Goal: Information Seeking & Learning: Learn about a topic

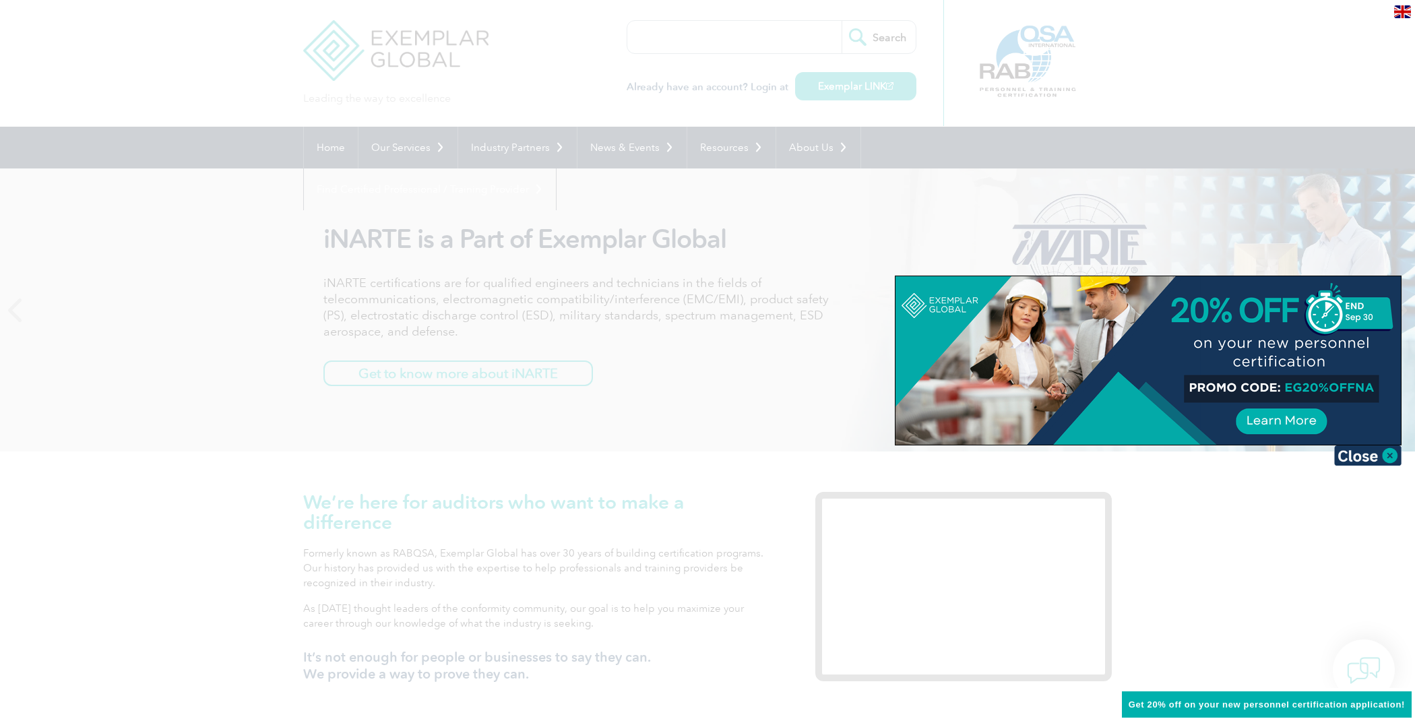
click at [649, 36] on div at bounding box center [707, 360] width 1415 height 721
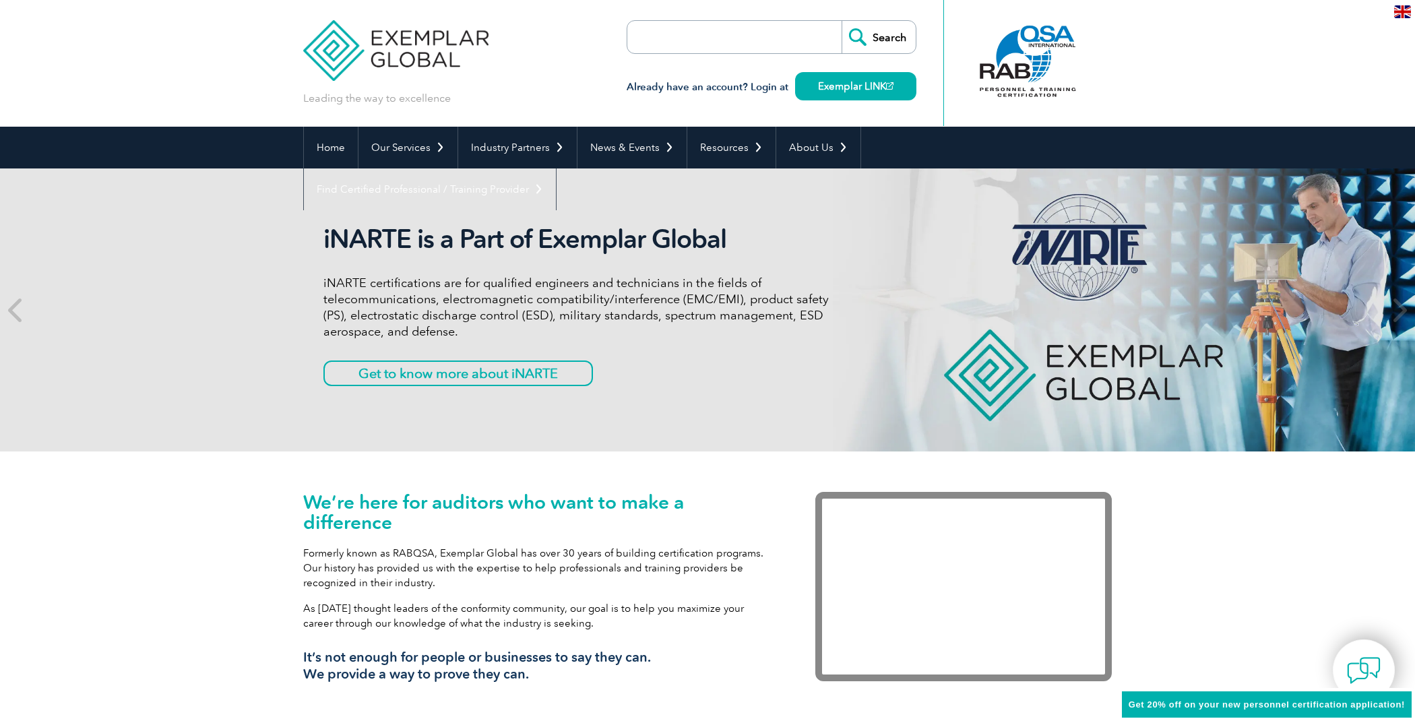
click at [643, 37] on input "search" at bounding box center [704, 37] width 141 height 32
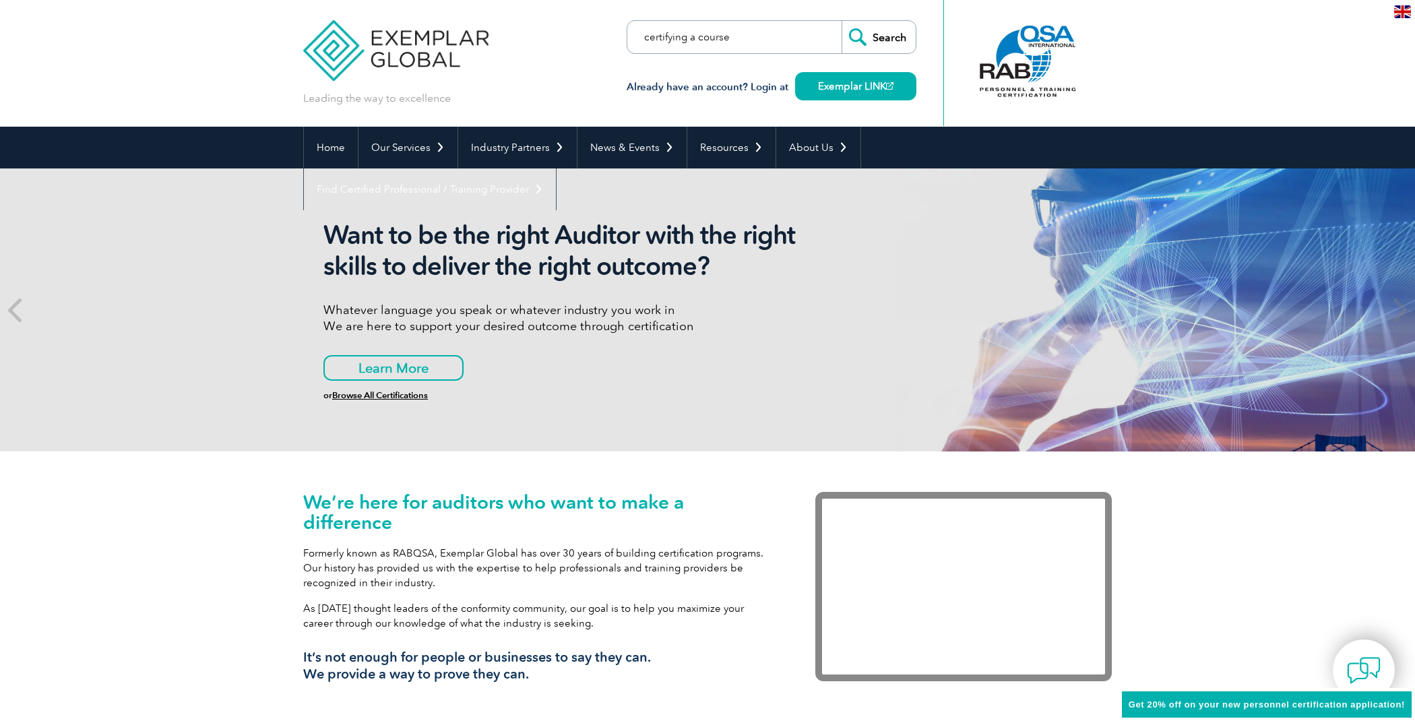
type input "certifying a course"
click at [841, 21] on input "Search" at bounding box center [878, 37] width 74 height 32
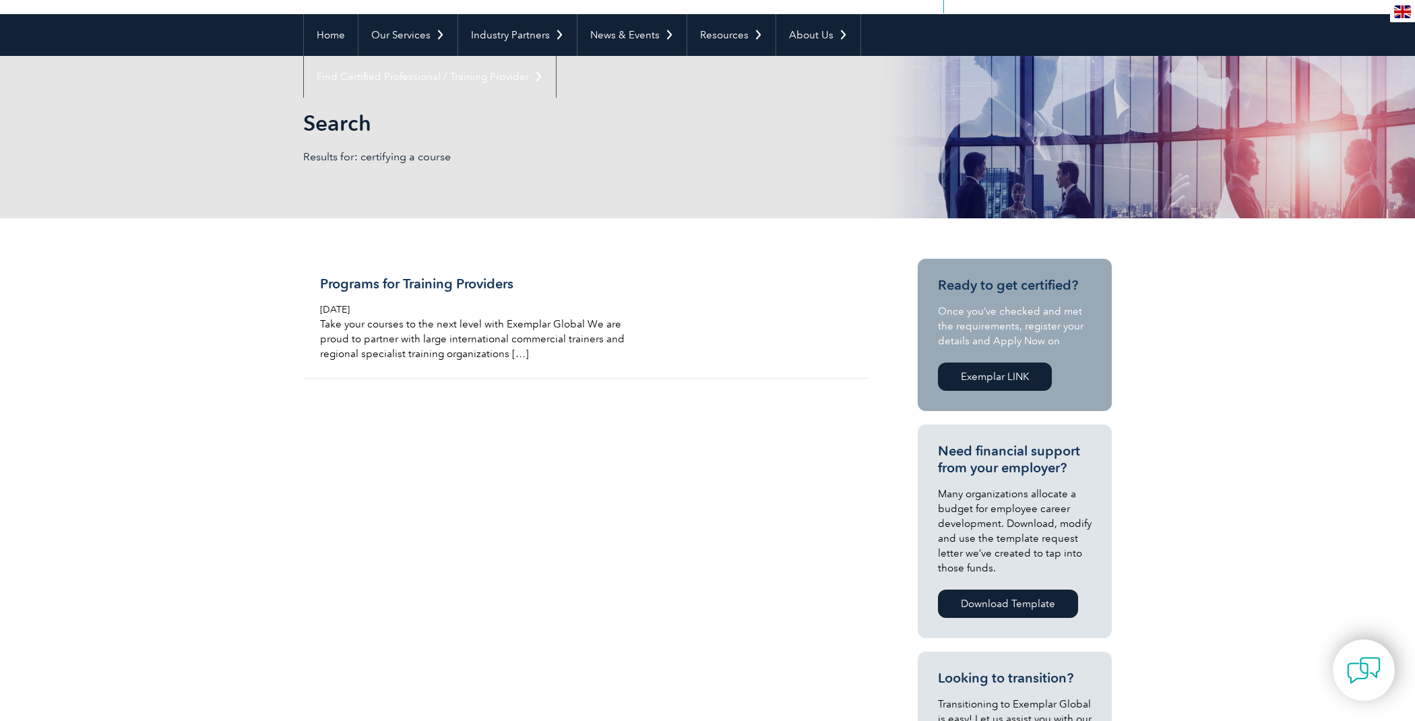
scroll to position [40, 0]
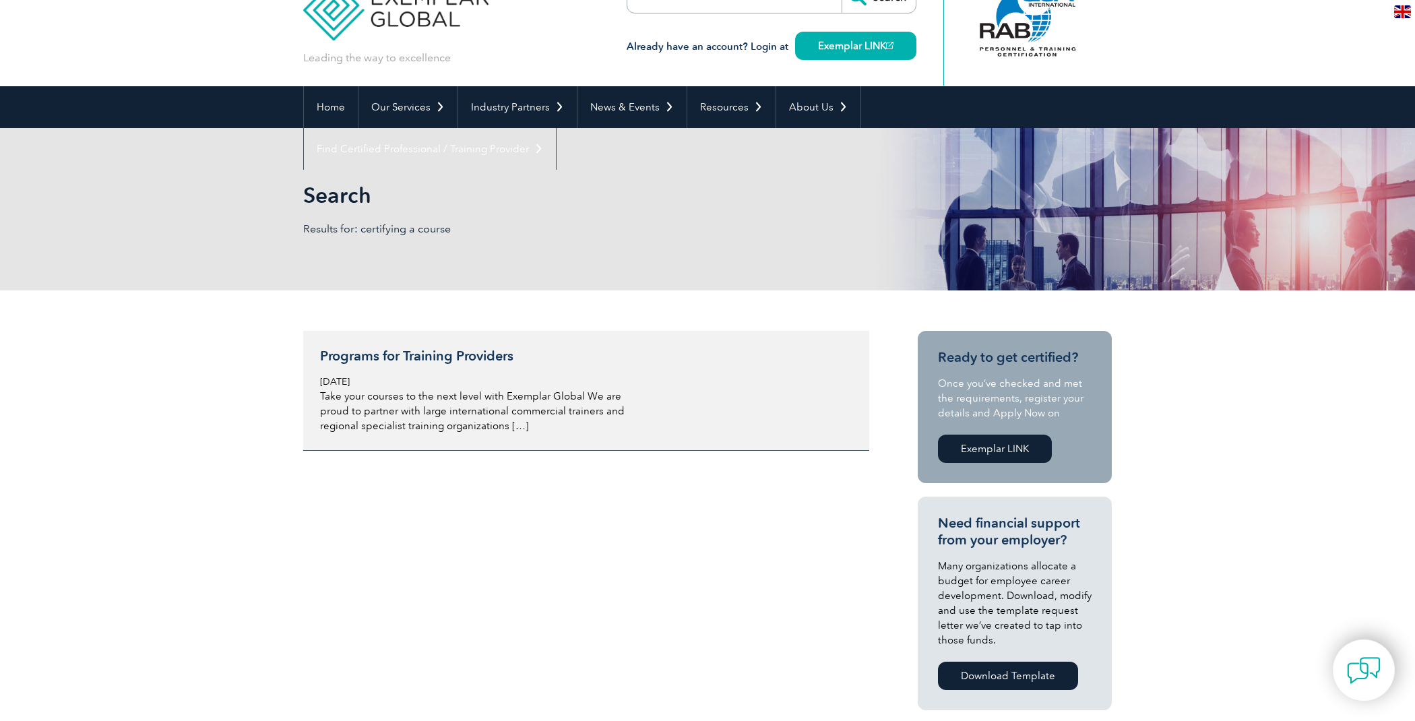
click at [480, 393] on p "Take your courses to the next level with Exemplar Global We are proud to partne…" at bounding box center [479, 411] width 319 height 44
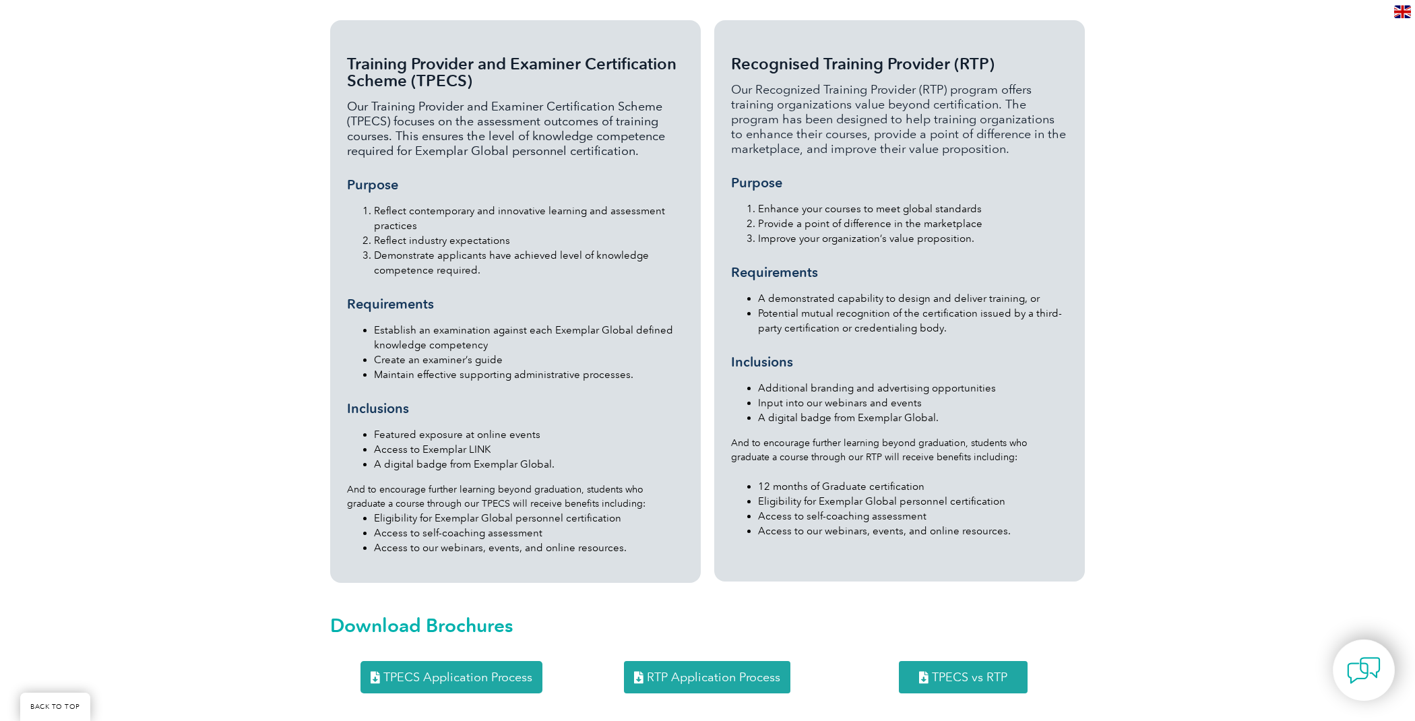
scroll to position [1056, 0]
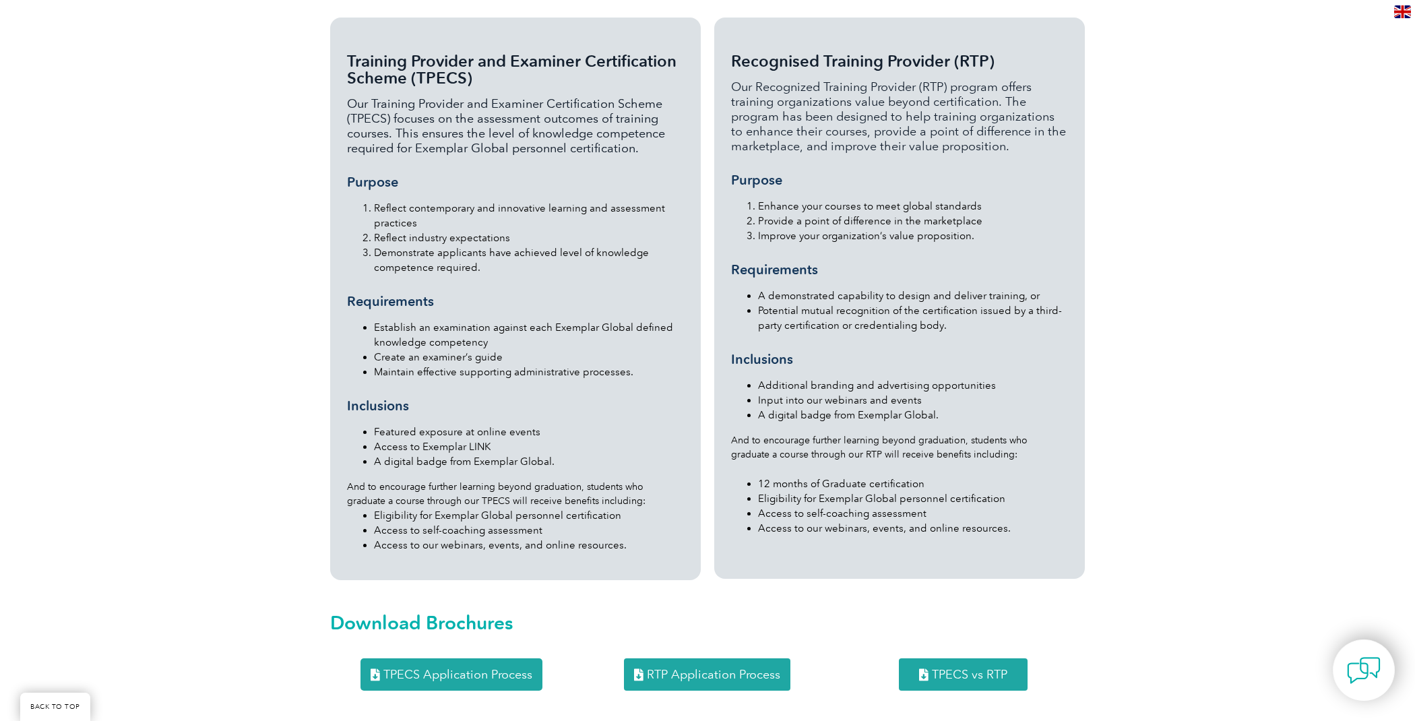
click at [429, 668] on span "TPECS Application Process" at bounding box center [457, 674] width 149 height 12
click at [704, 668] on span "RTP Application Process" at bounding box center [713, 674] width 133 height 12
click at [960, 668] on span "TPECS vs RTP" at bounding box center [969, 674] width 75 height 12
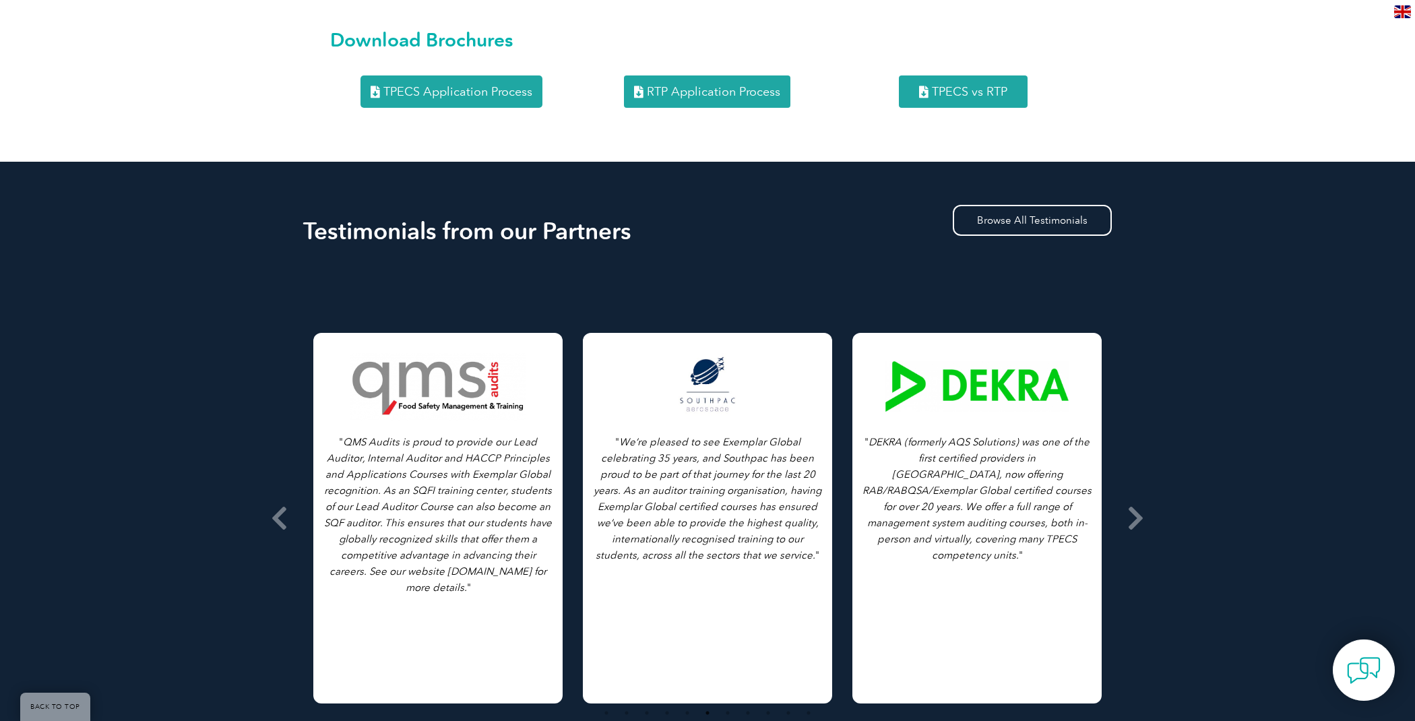
scroll to position [1675, 0]
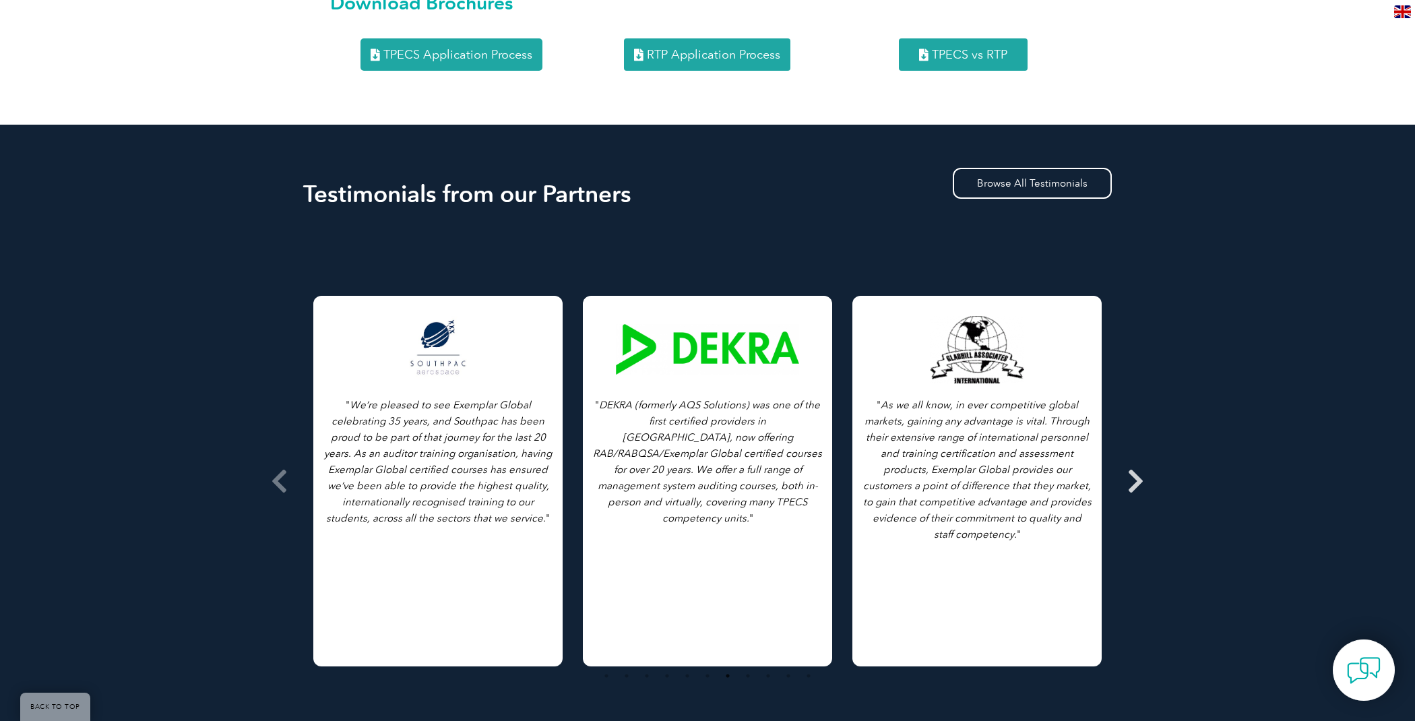
click at [1139, 481] on icon at bounding box center [1135, 481] width 17 height 0
click at [284, 481] on icon at bounding box center [279, 481] width 17 height 0
click at [279, 481] on icon at bounding box center [279, 481] width 17 height 0
click at [711, 342] on div at bounding box center [707, 349] width 183 height 67
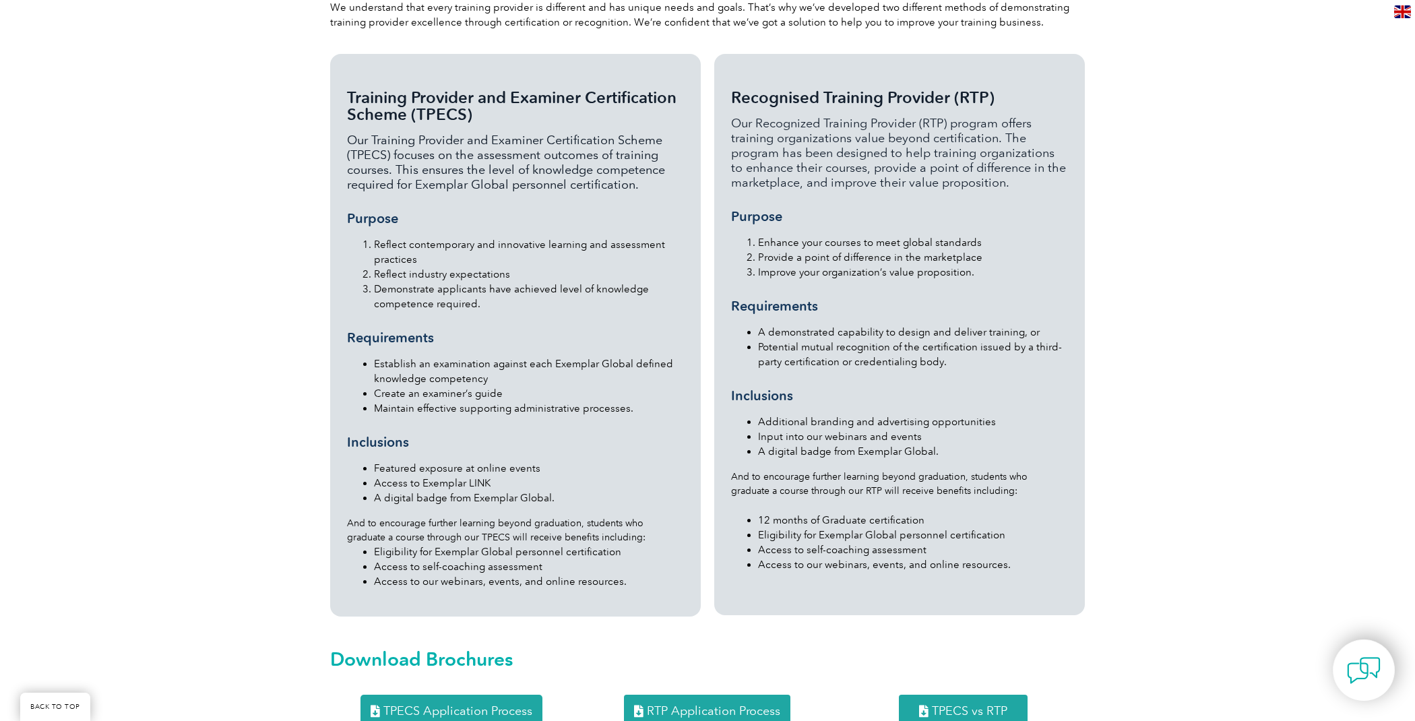
scroll to position [1025, 0]
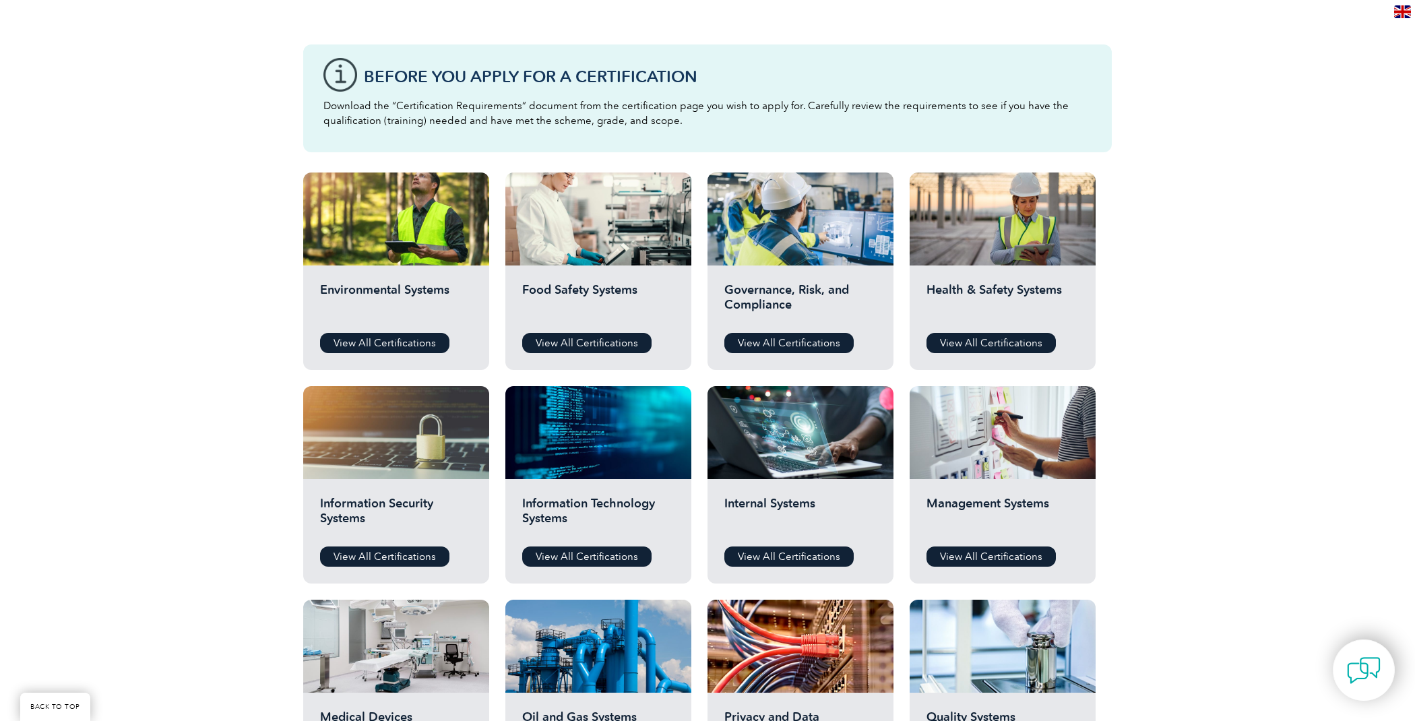
scroll to position [340, 0]
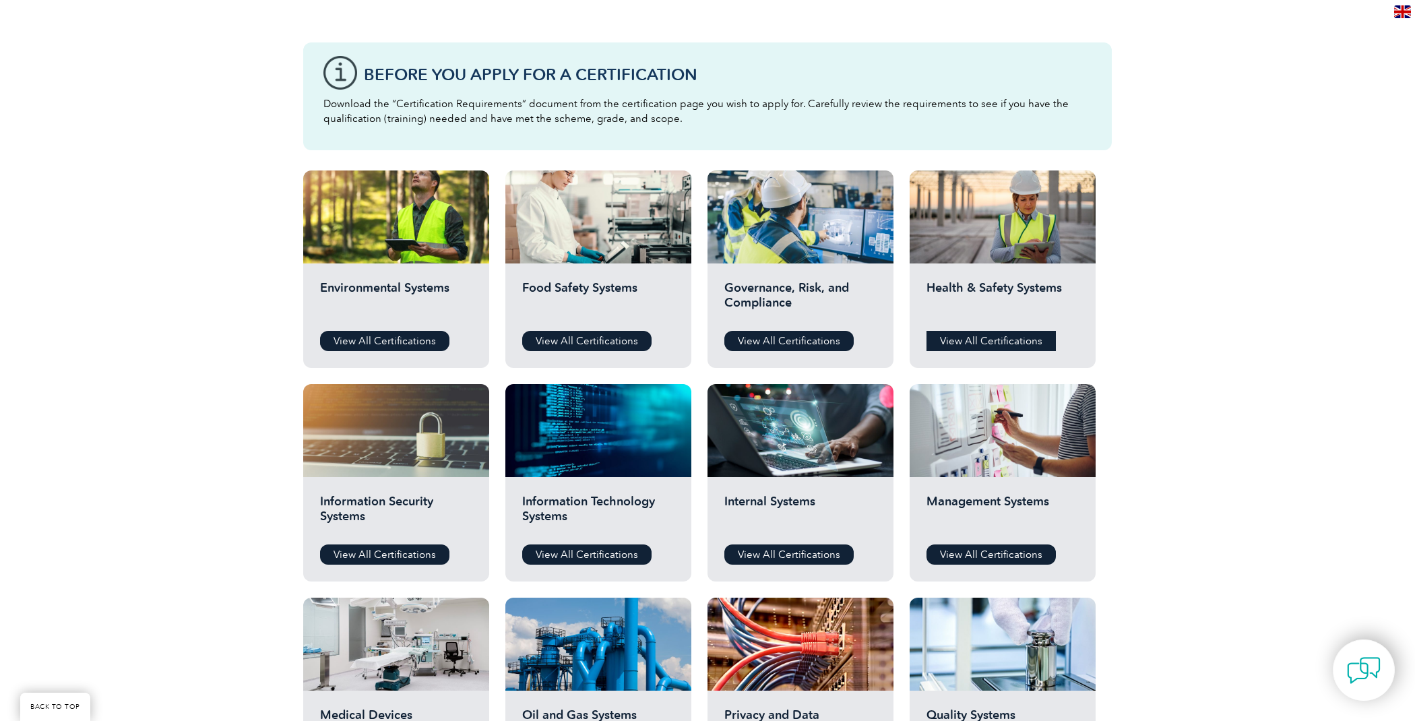
click at [1015, 335] on link "View All Certifications" at bounding box center [990, 341] width 129 height 20
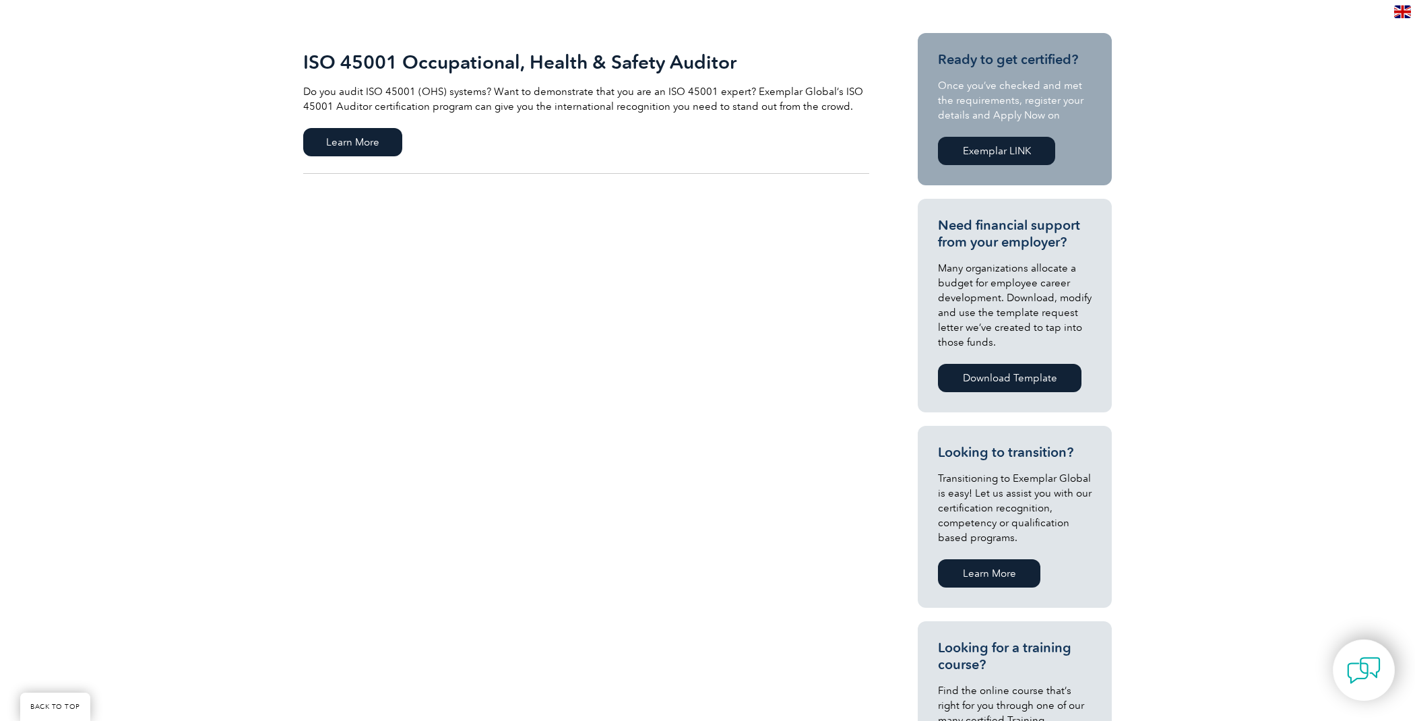
scroll to position [322, 0]
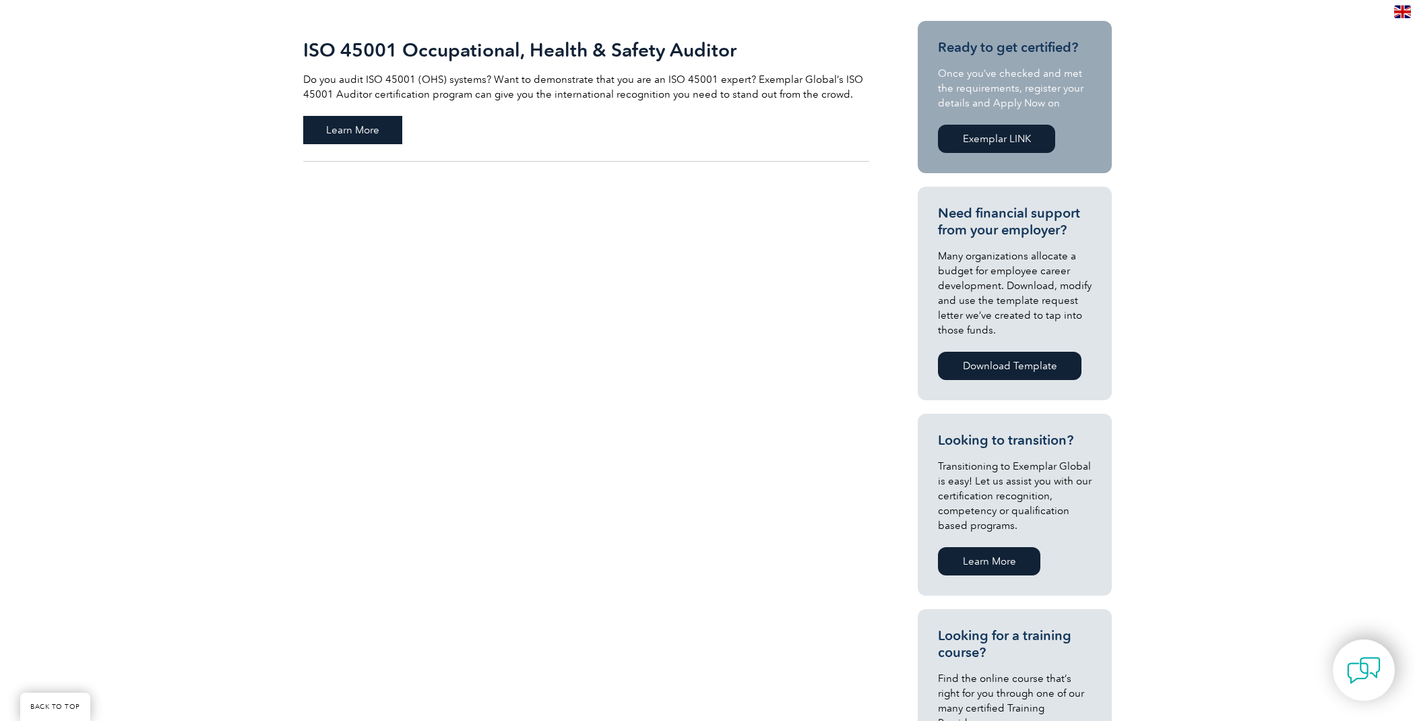
click at [382, 132] on span "Learn More" at bounding box center [352, 130] width 99 height 28
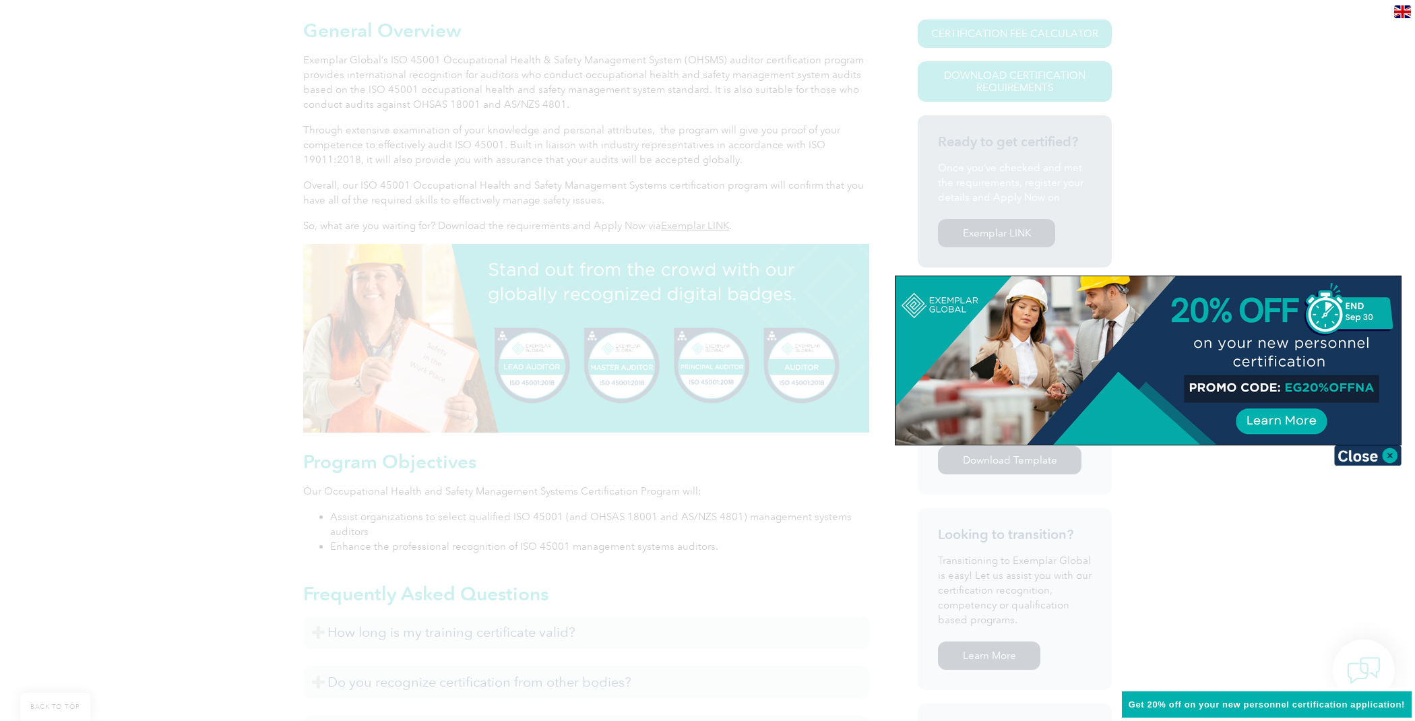
scroll to position [322, 0]
click at [1359, 450] on img at bounding box center [1367, 455] width 67 height 20
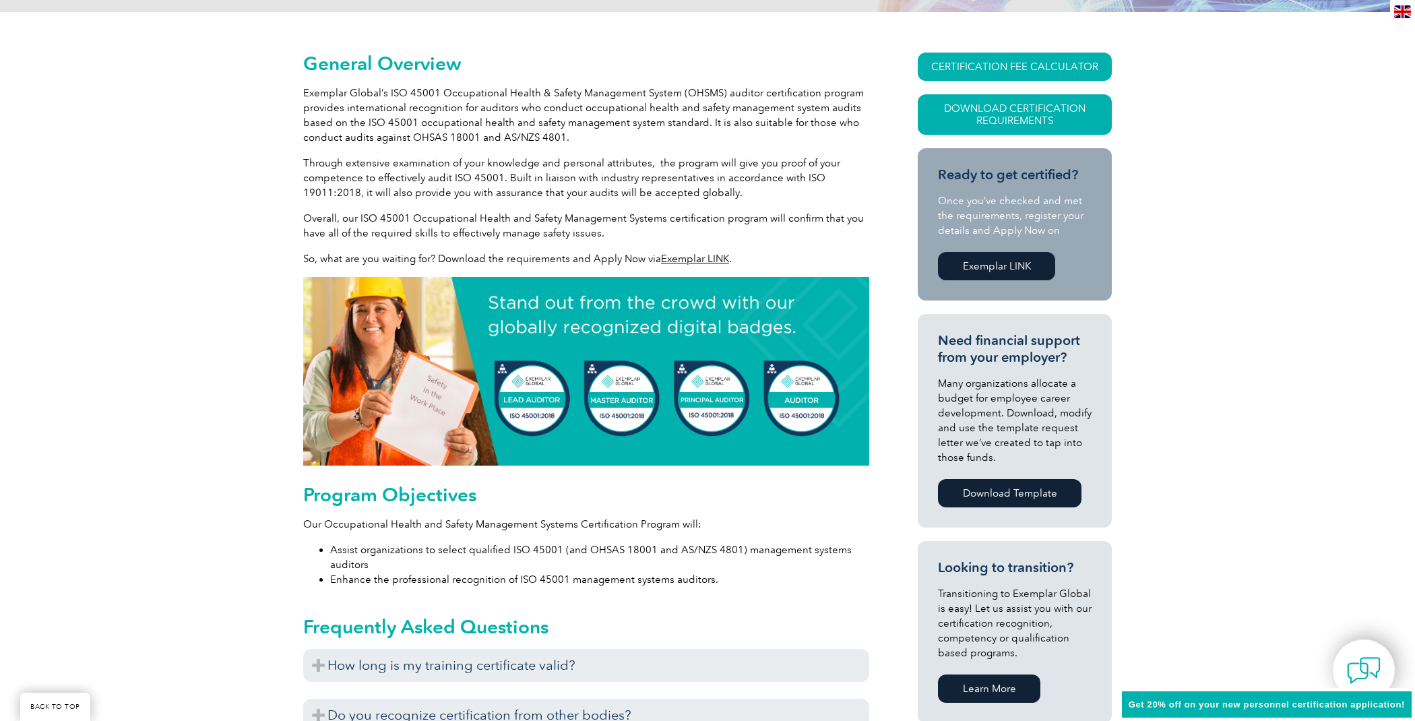
scroll to position [292, 0]
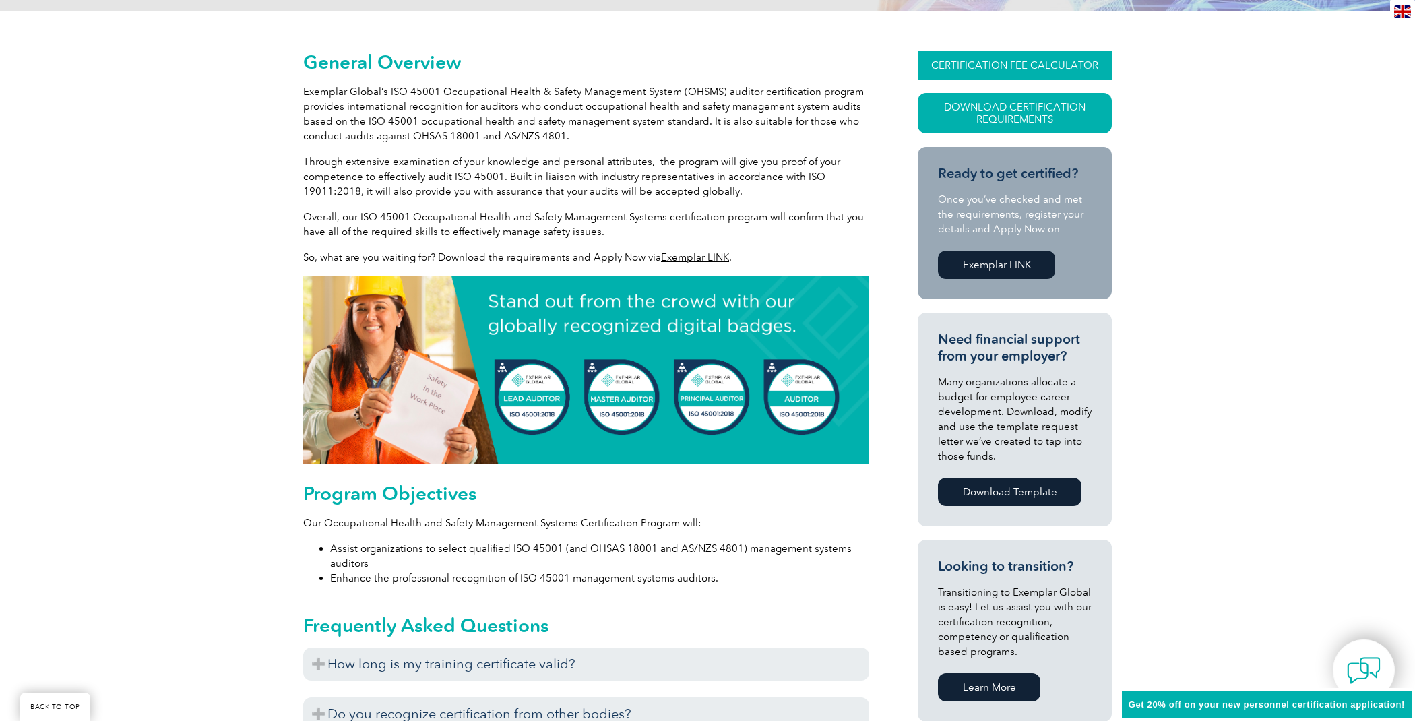
click at [1020, 59] on link "CERTIFICATION FEE CALCULATOR" at bounding box center [1015, 65] width 194 height 28
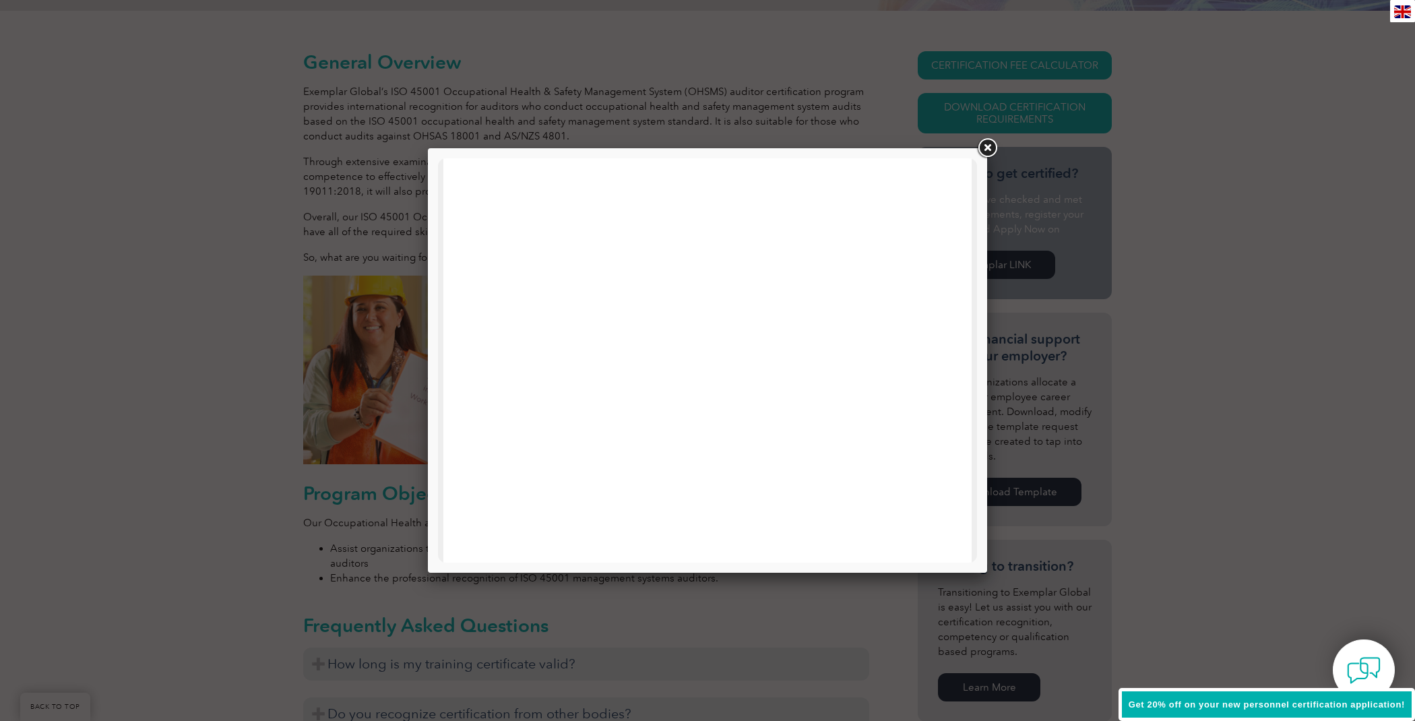
scroll to position [481, 0]
click at [992, 148] on link at bounding box center [987, 148] width 24 height 24
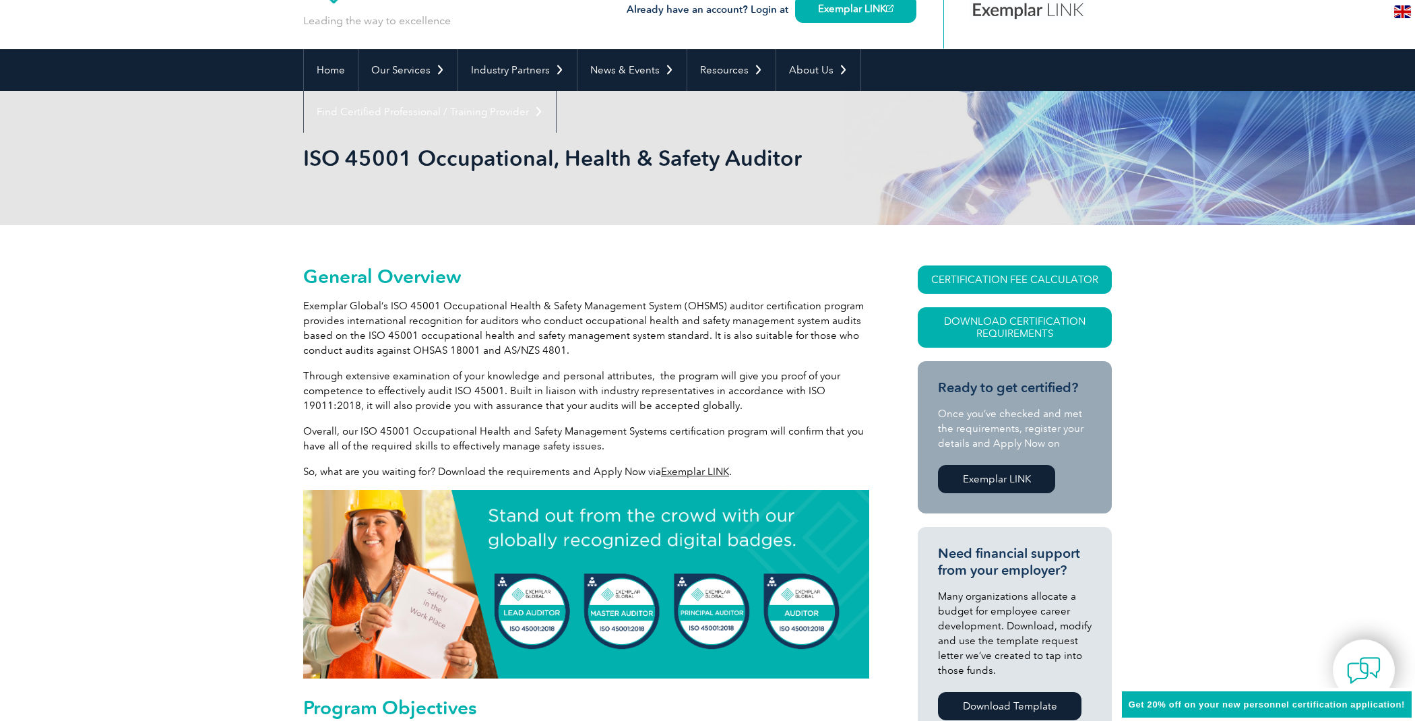
scroll to position [0, 0]
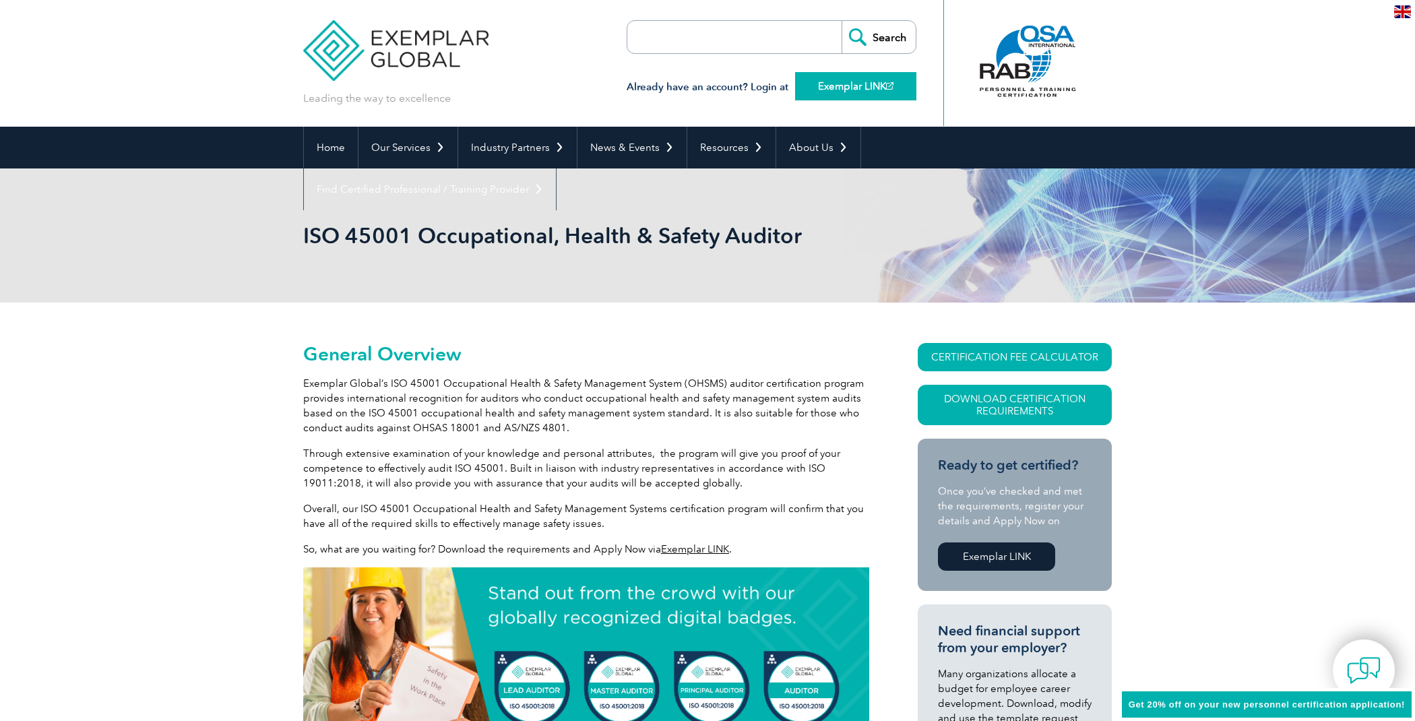
click at [859, 84] on link "Exemplar LINK" at bounding box center [855, 86] width 121 height 28
